Goal: Information Seeking & Learning: Learn about a topic

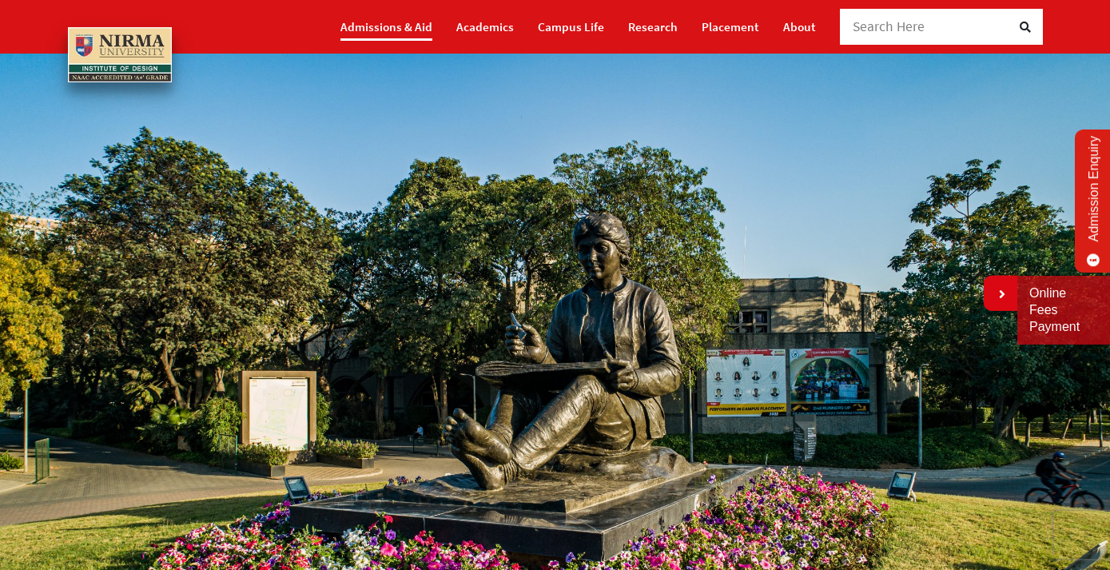
click at [422, 34] on link "Admissions & Aid" at bounding box center [386, 27] width 92 height 28
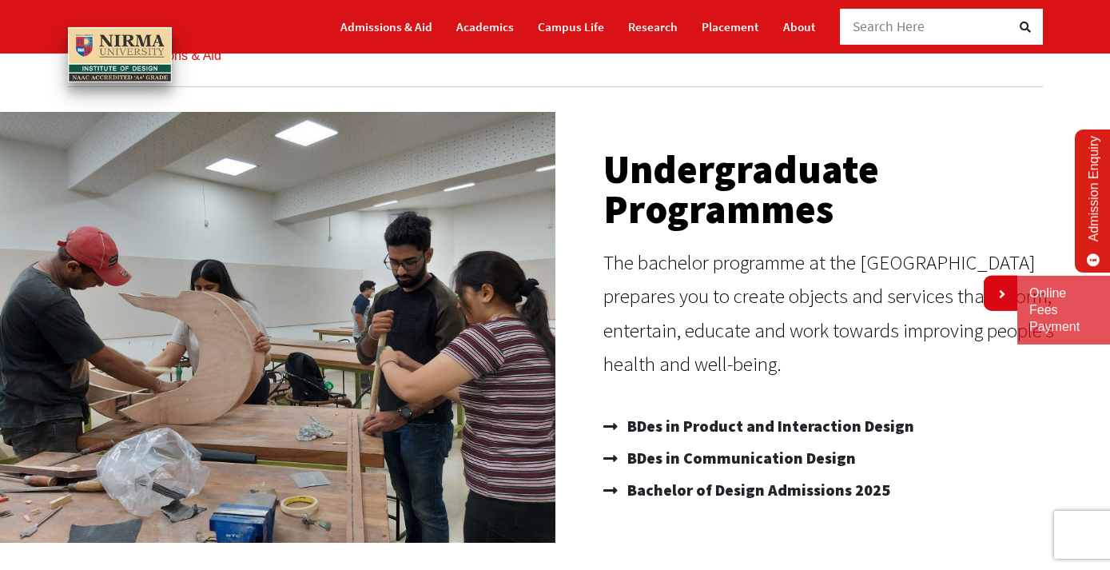
scroll to position [165, 0]
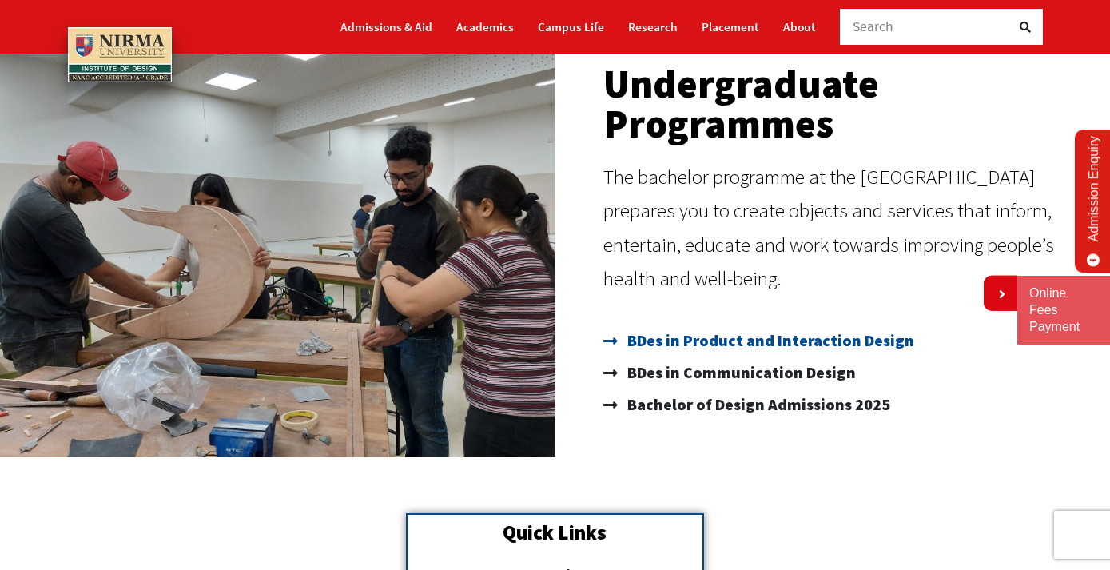
click at [728, 344] on span "BDes in Product and Interaction Design" at bounding box center [768, 340] width 291 height 32
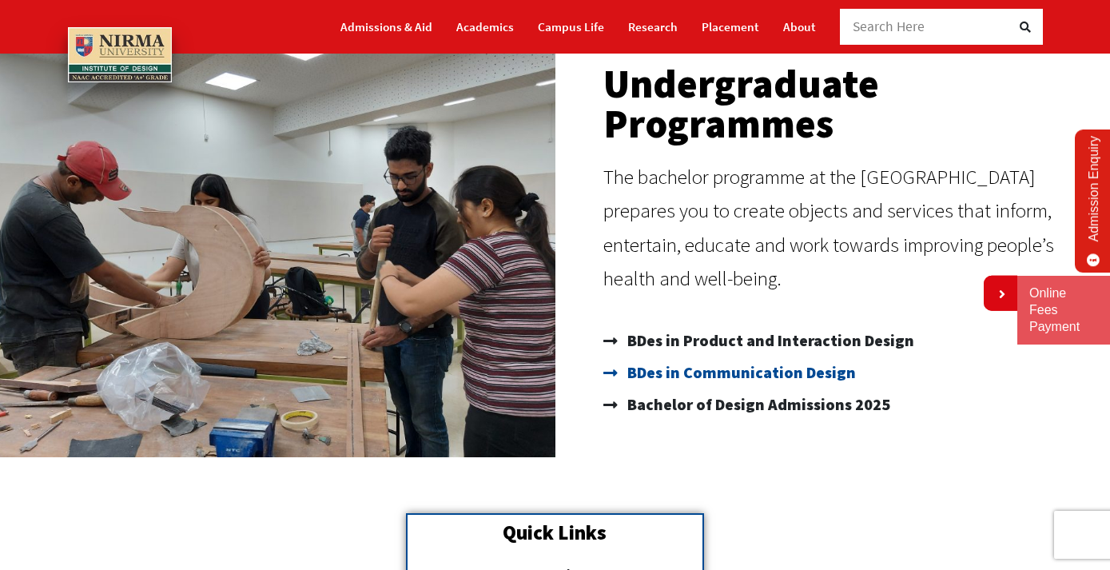
click at [728, 374] on span "BDes in Communication Design" at bounding box center [739, 372] width 233 height 32
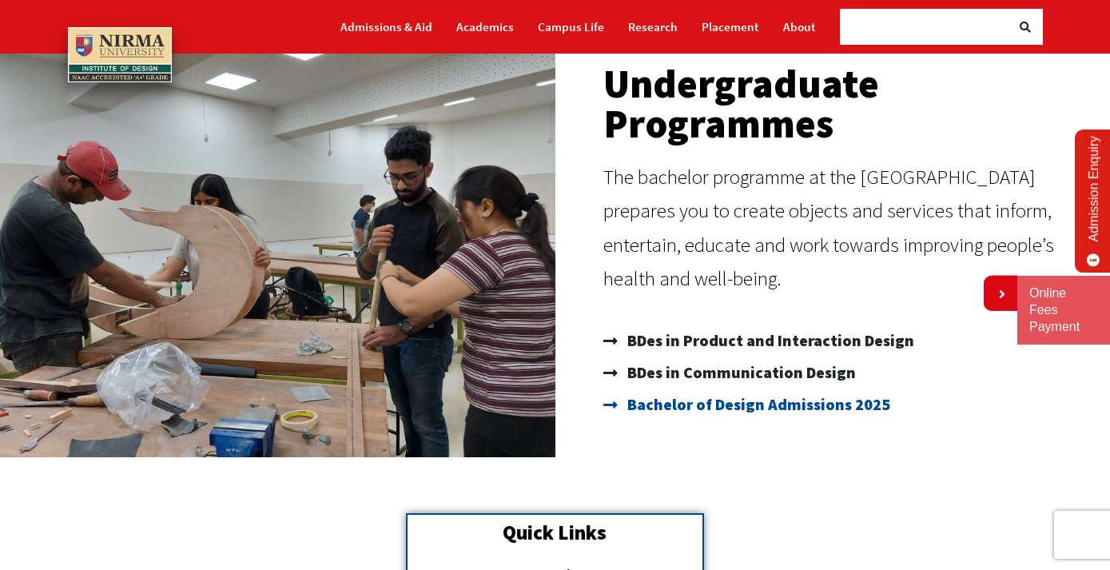
click at [693, 407] on span "Bachelor of Design Admissions 2025" at bounding box center [756, 404] width 267 height 32
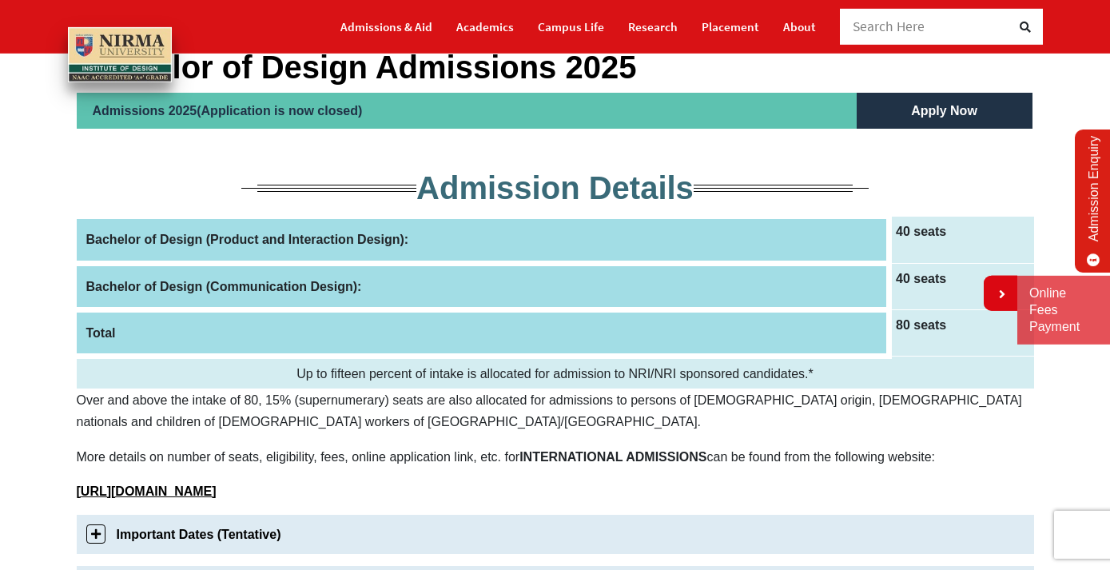
scroll to position [163, 0]
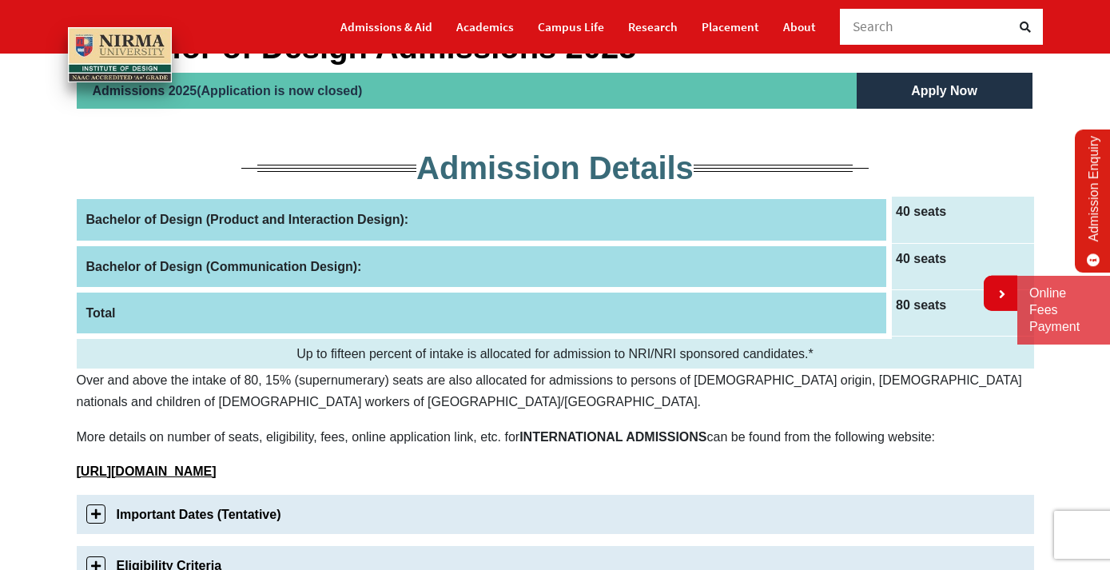
click at [961, 94] on h5 "Apply Now" at bounding box center [945, 91] width 176 height 36
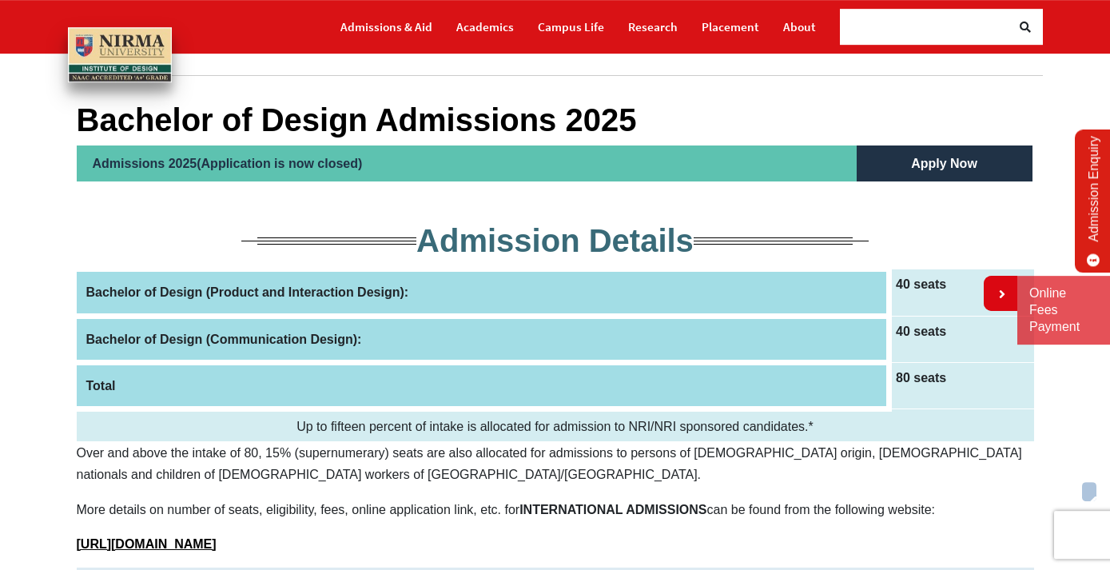
scroll to position [82, 0]
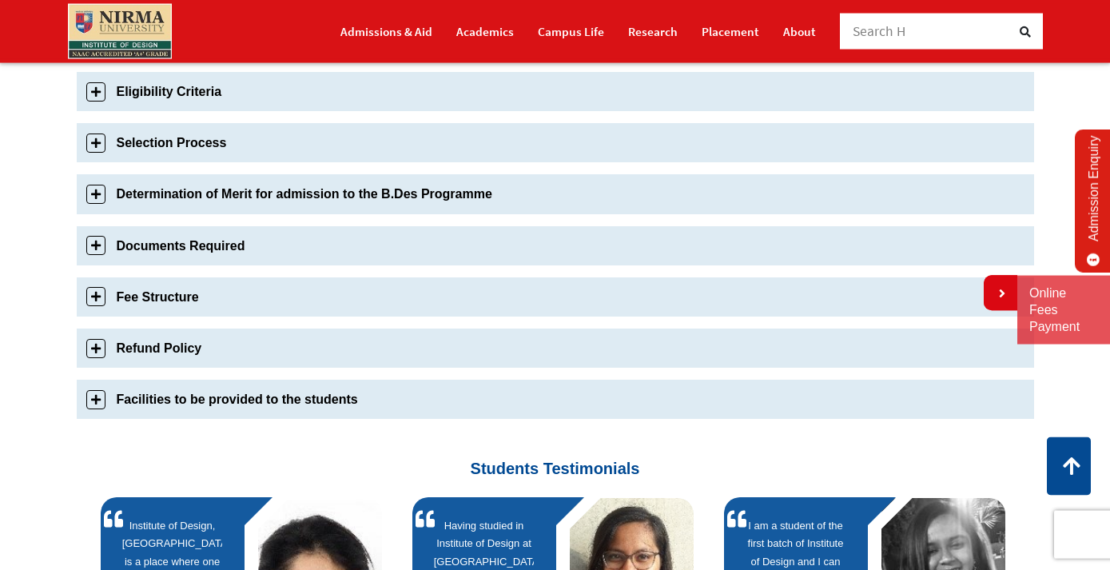
scroll to position [587, 0]
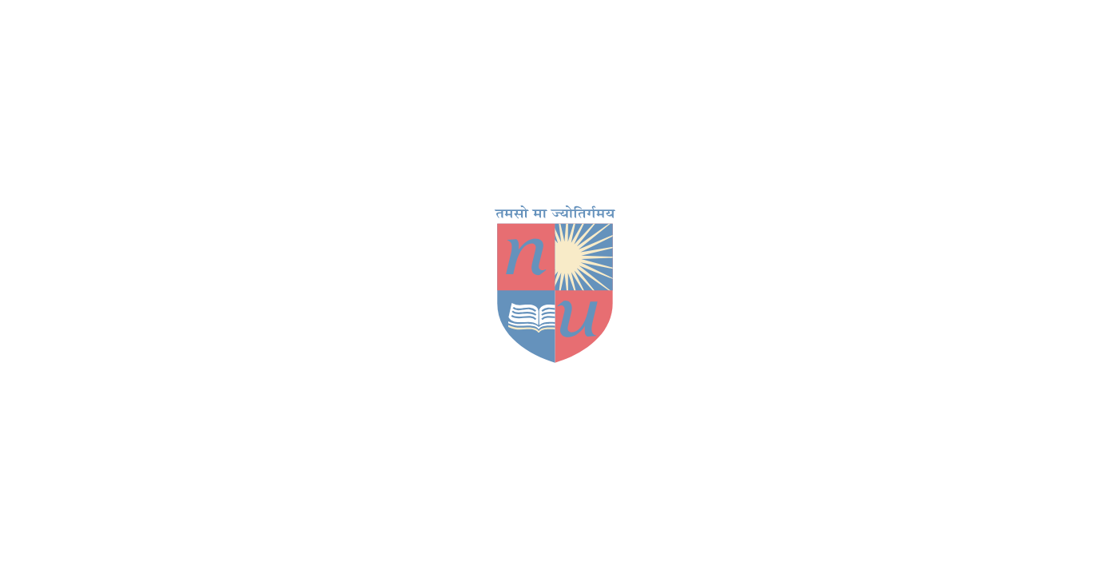
scroll to position [165, 0]
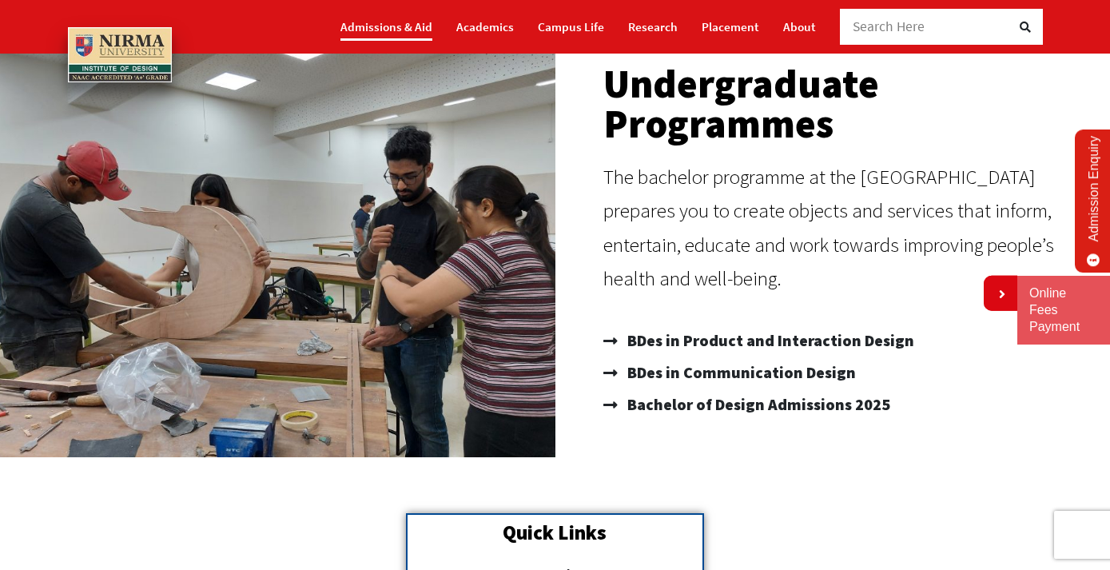
click at [401, 25] on link "Admissions & Aid" at bounding box center [386, 27] width 92 height 28
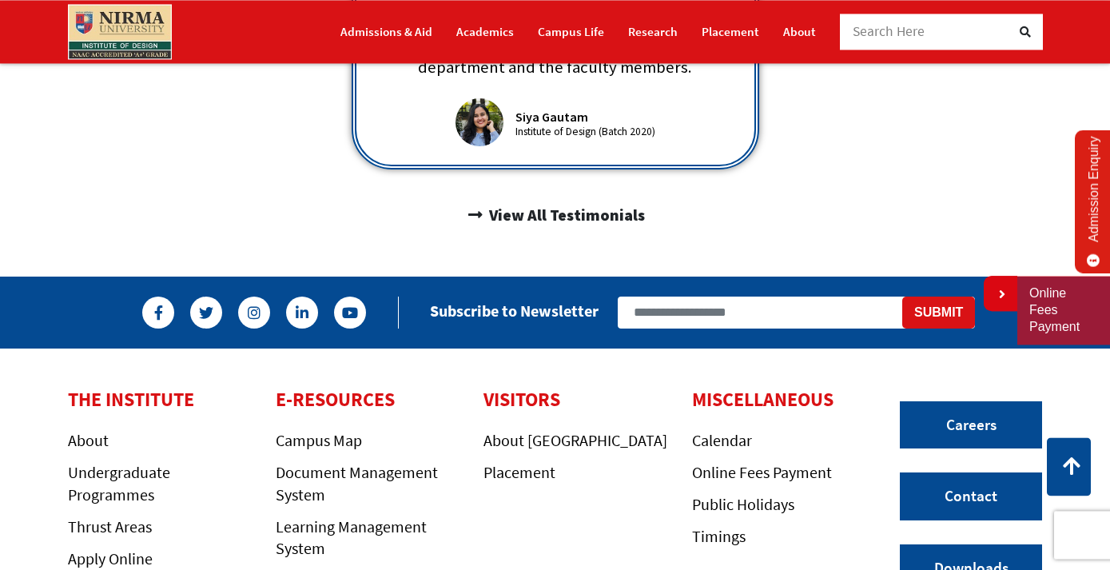
scroll to position [1249, 0]
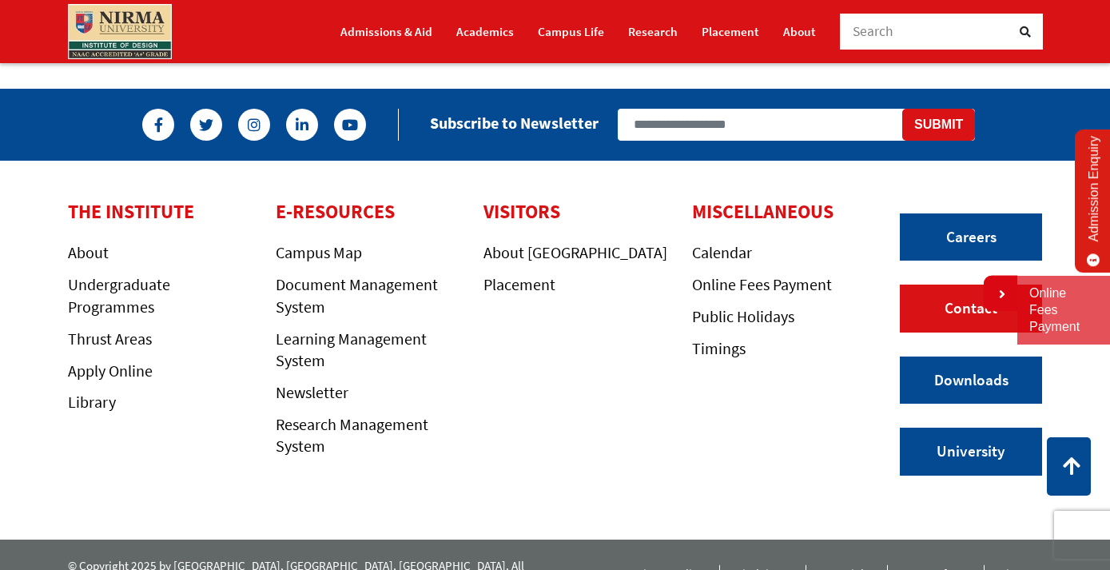
click at [934, 285] on link "Contact" at bounding box center [971, 309] width 142 height 48
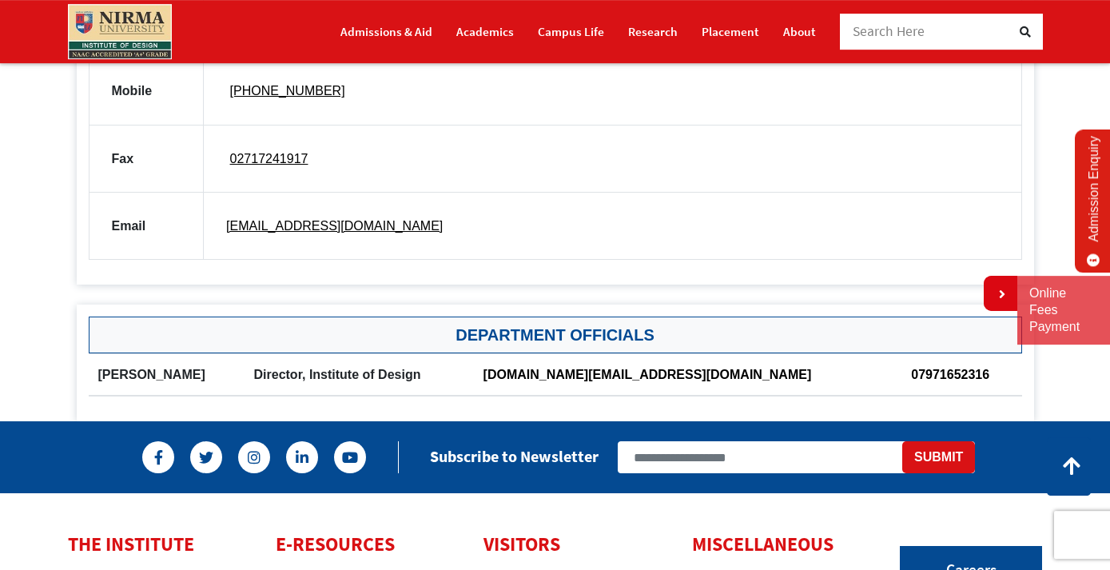
scroll to position [1141, 0]
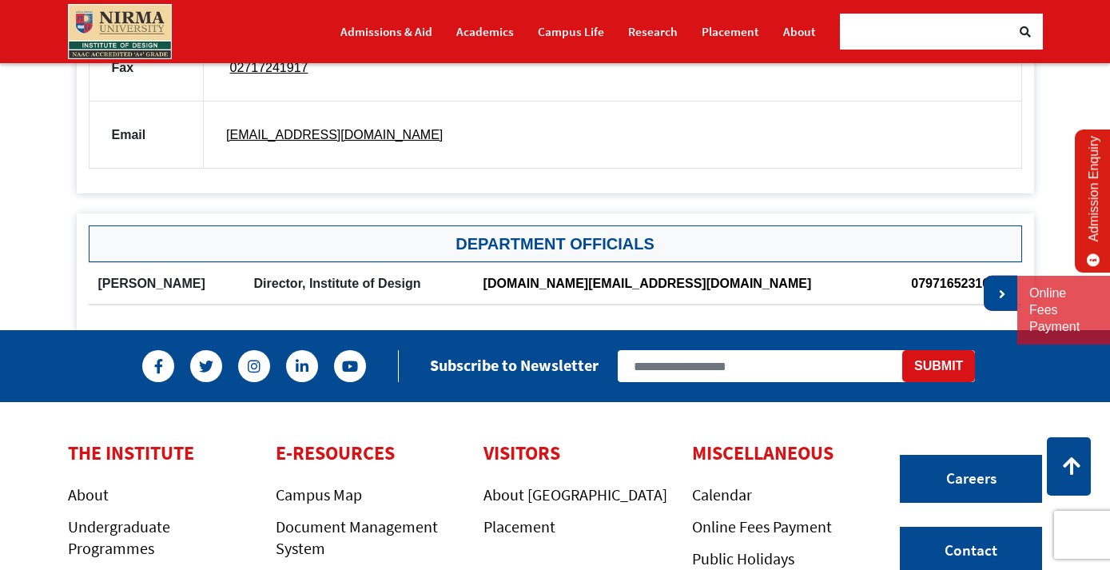
click at [998, 299] on icon at bounding box center [1001, 294] width 10 height 13
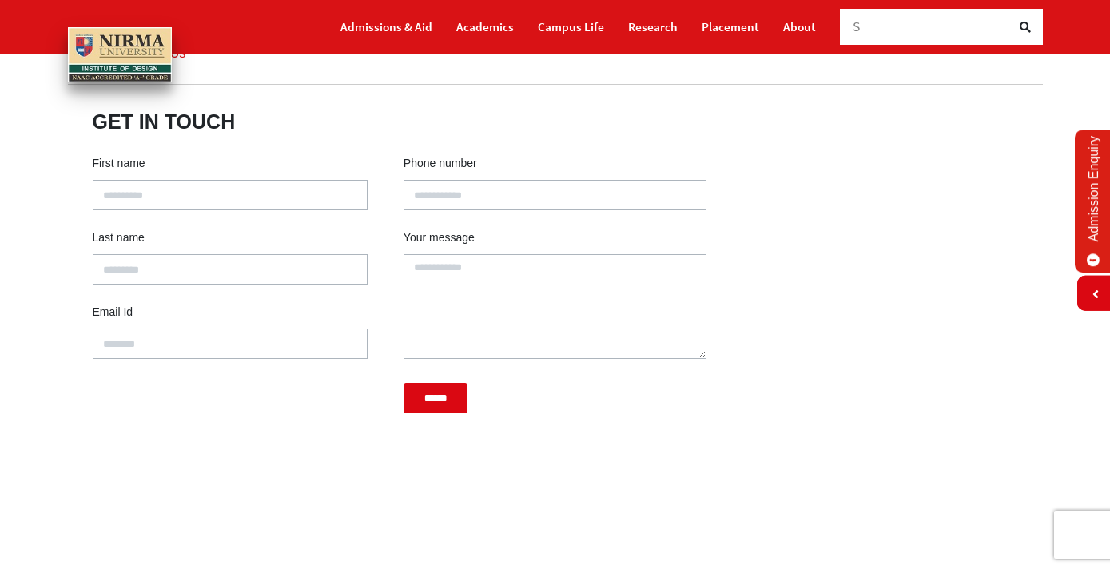
scroll to position [0, 0]
